Goal: Transaction & Acquisition: Purchase product/service

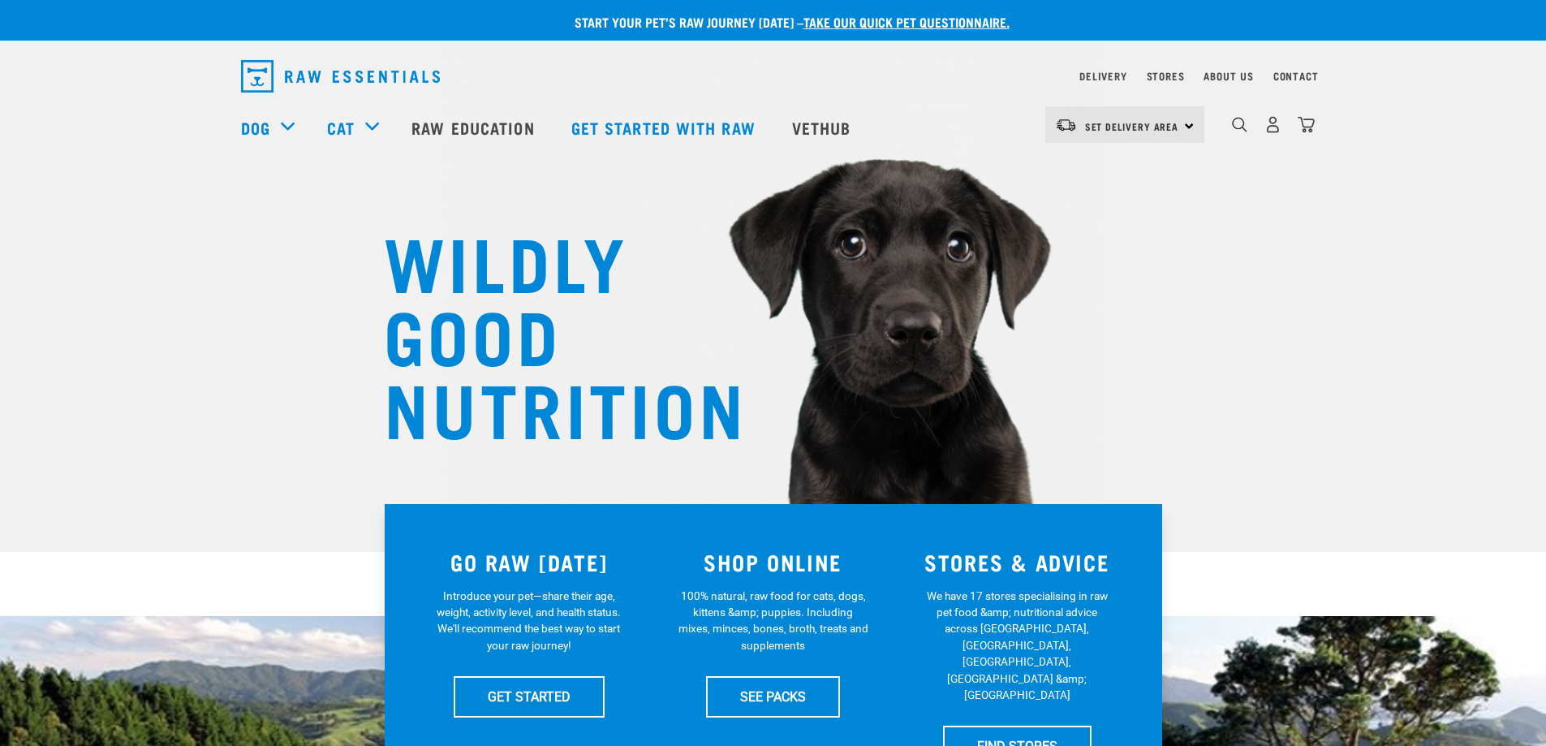
scroll to position [5221, 0]
click at [1168, 79] on link "Stores" at bounding box center [1166, 76] width 38 height 6
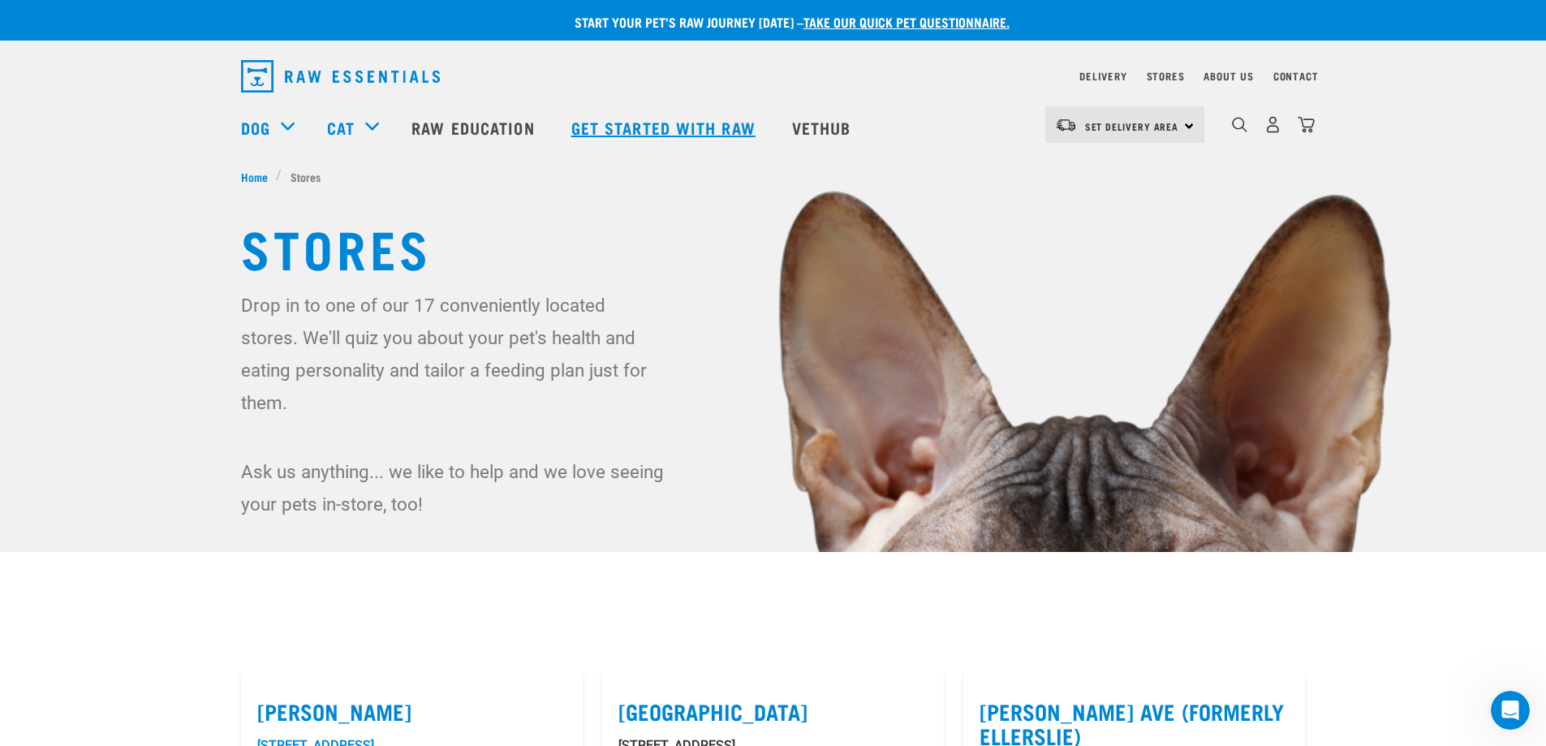
click at [631, 126] on link "Get started with Raw" at bounding box center [665, 127] width 221 height 65
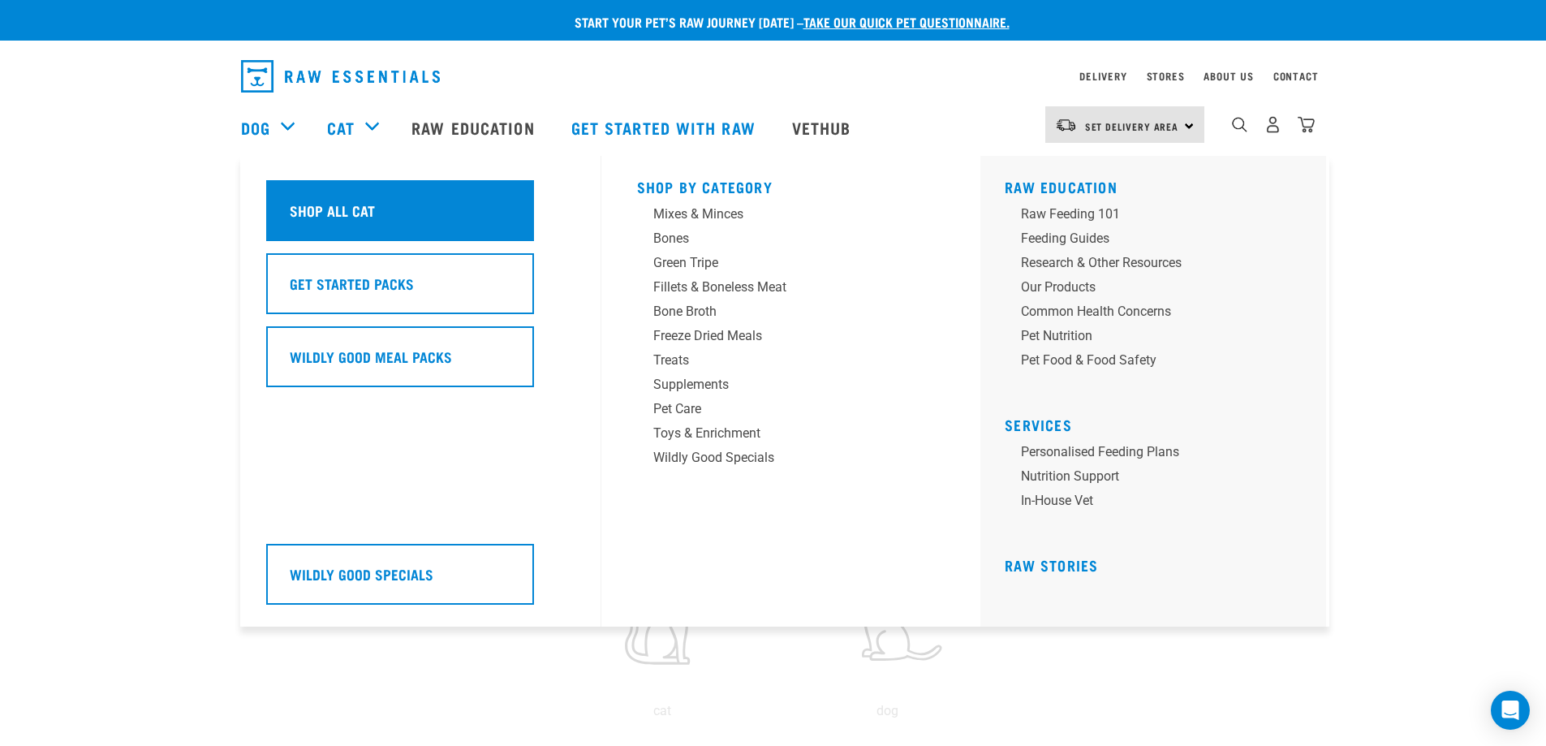
click at [364, 199] on div "Shop All Cat" at bounding box center [400, 210] width 268 height 61
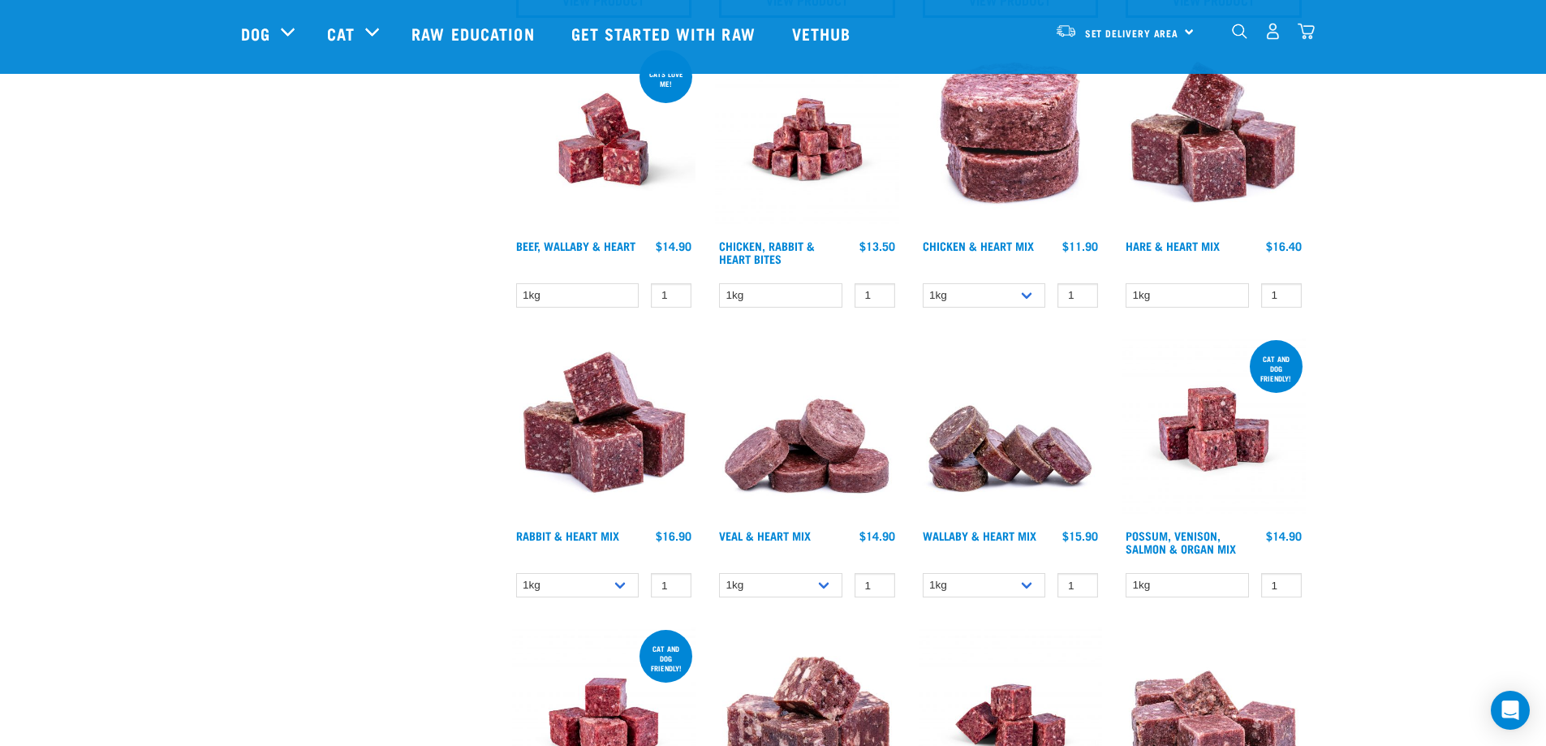
scroll to position [835, 0]
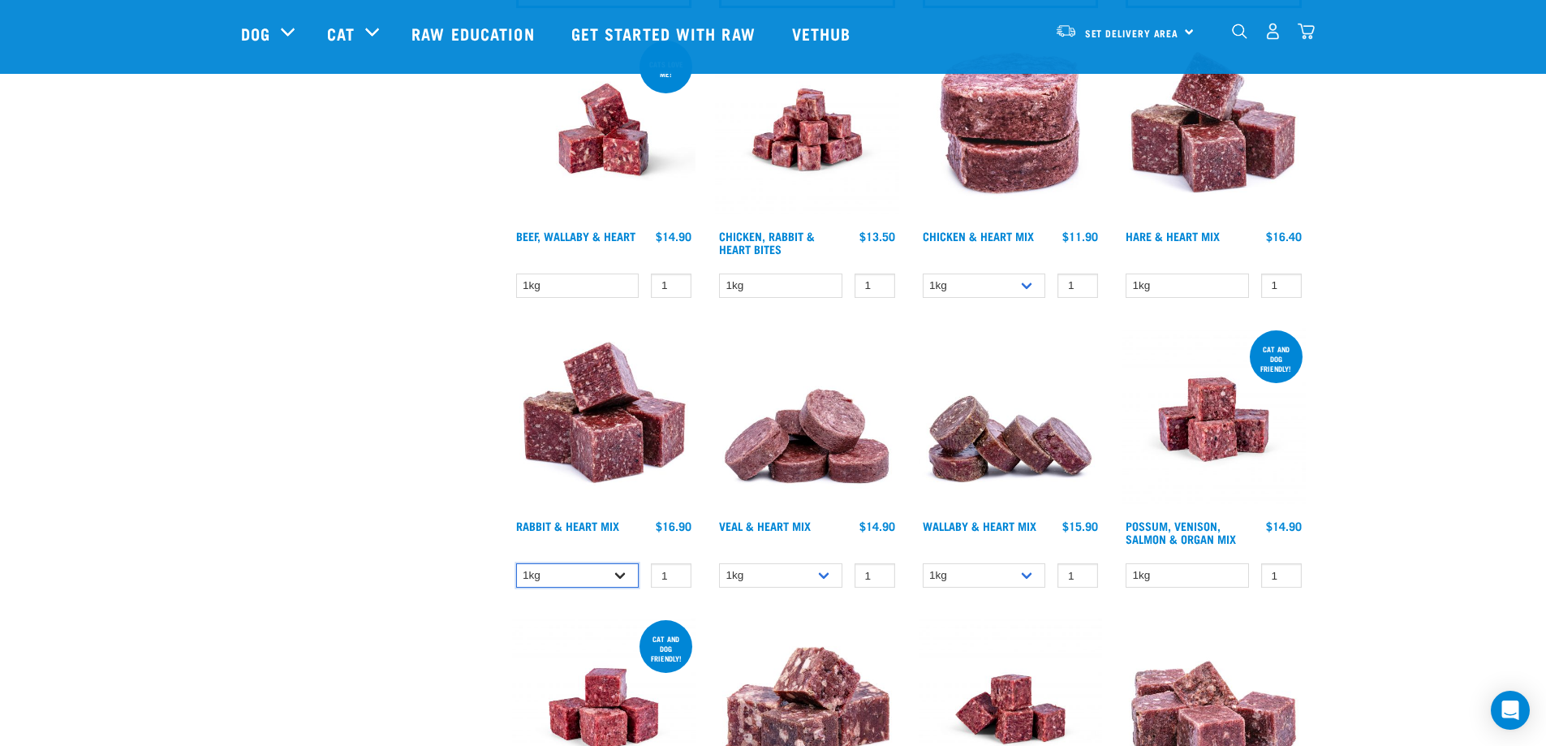
click at [620, 573] on select "1kg 3kg" at bounding box center [577, 575] width 123 height 25
click at [620, 574] on select "1kg 3kg" at bounding box center [577, 575] width 123 height 25
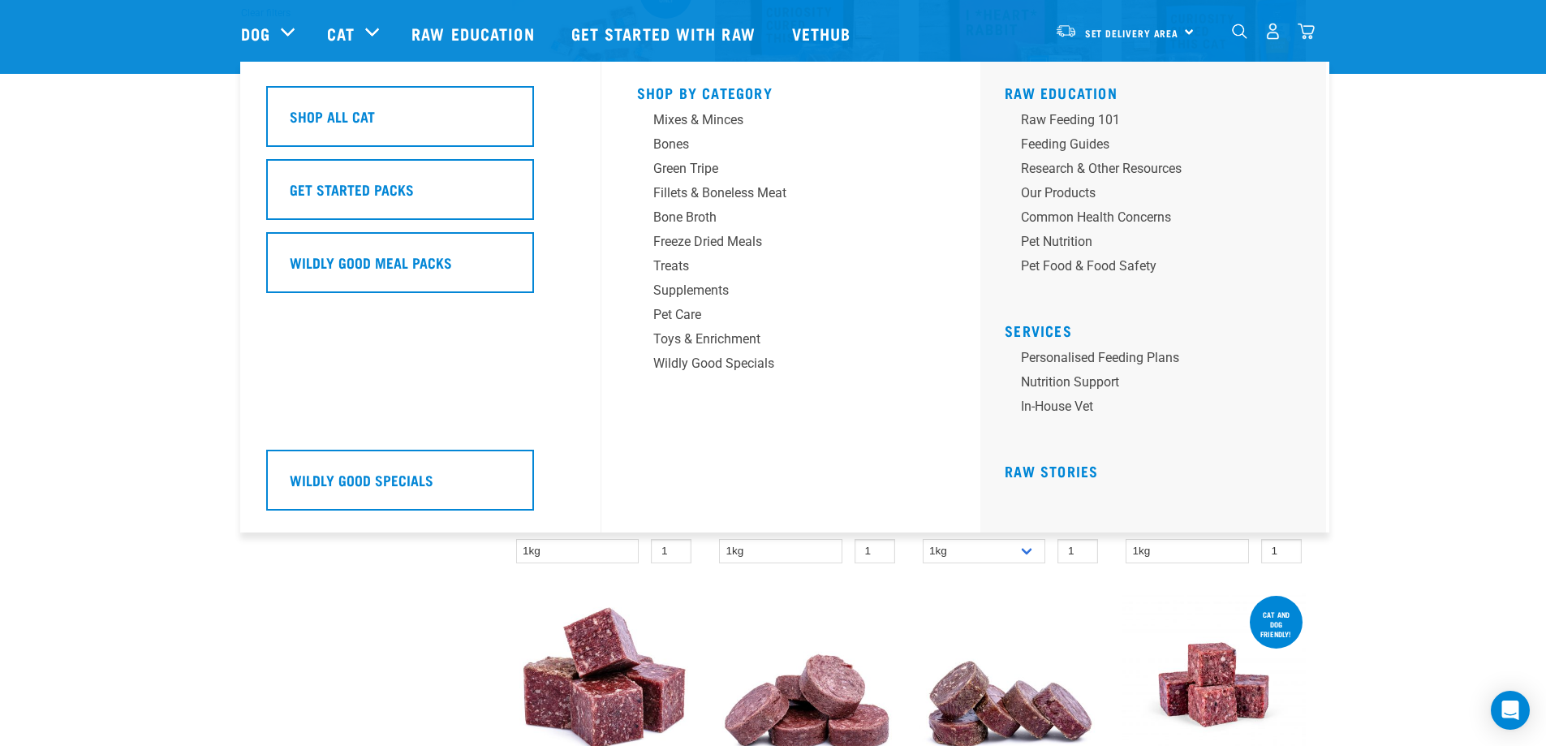
scroll to position [568, 0]
